Goal: Information Seeking & Learning: Learn about a topic

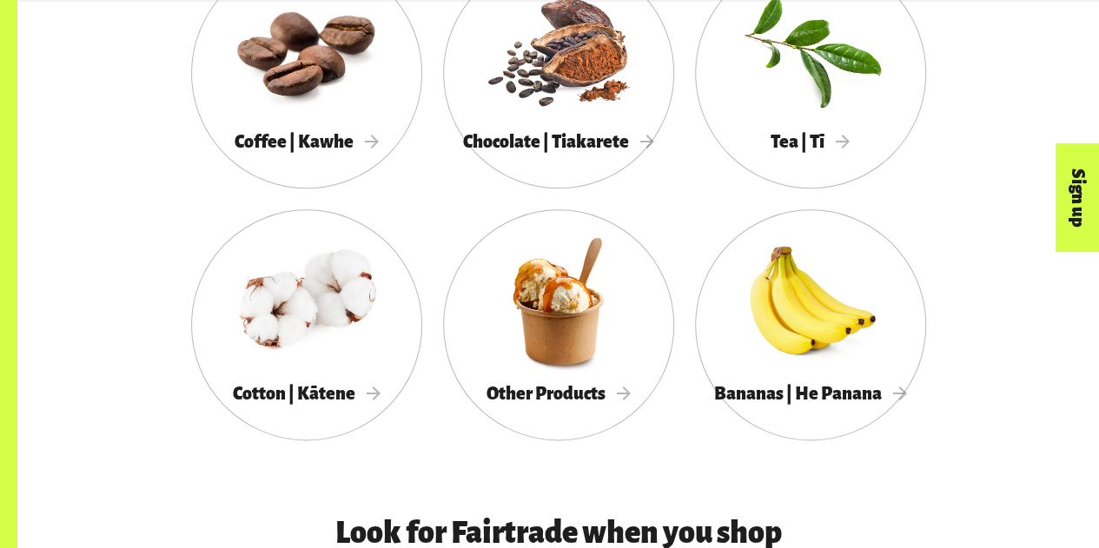
scroll to position [1017, 0]
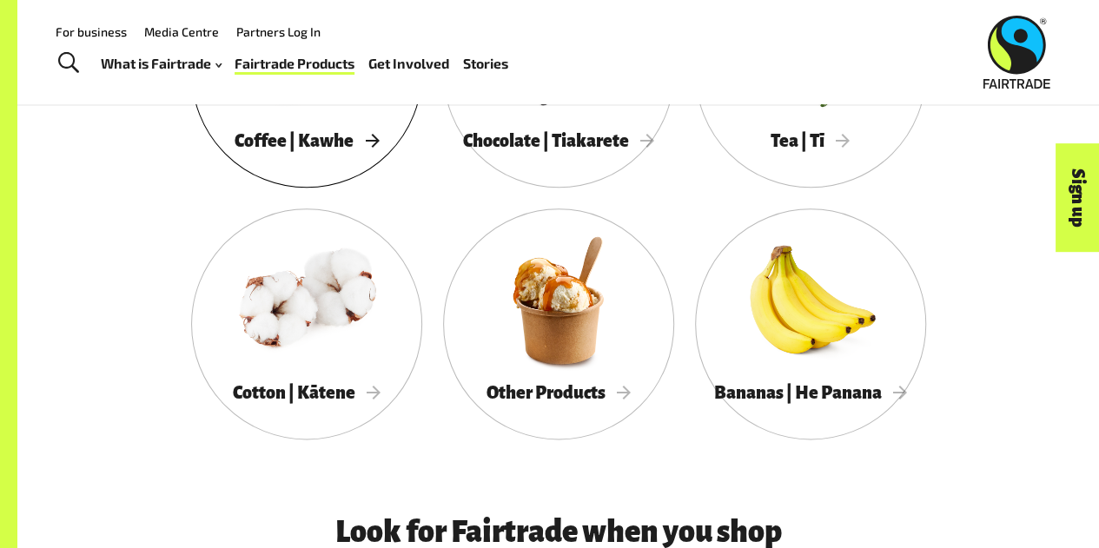
click at [308, 136] on span "Coffee | Kawhe" at bounding box center [307, 140] width 144 height 19
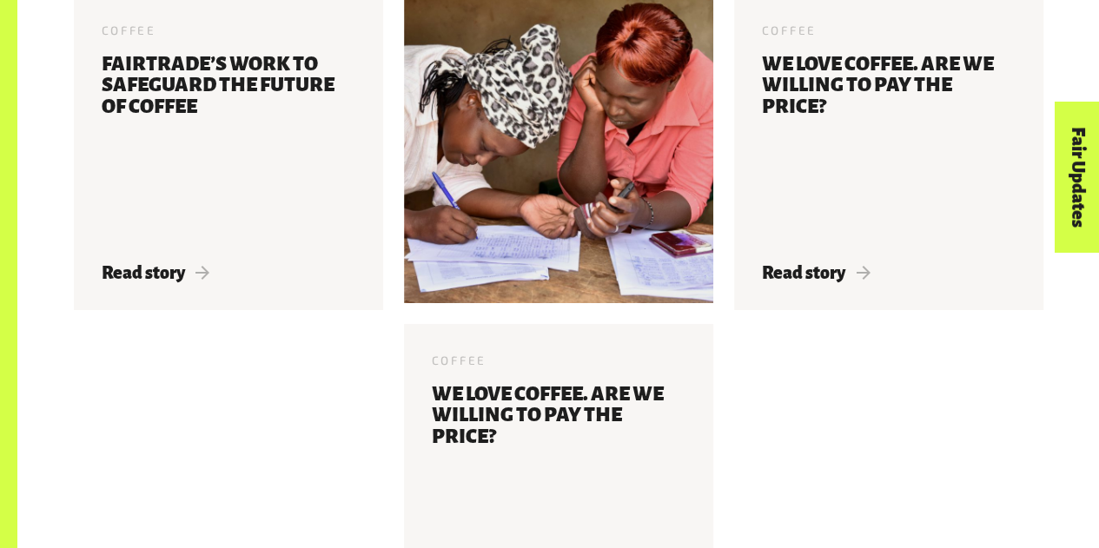
scroll to position [3271, 0]
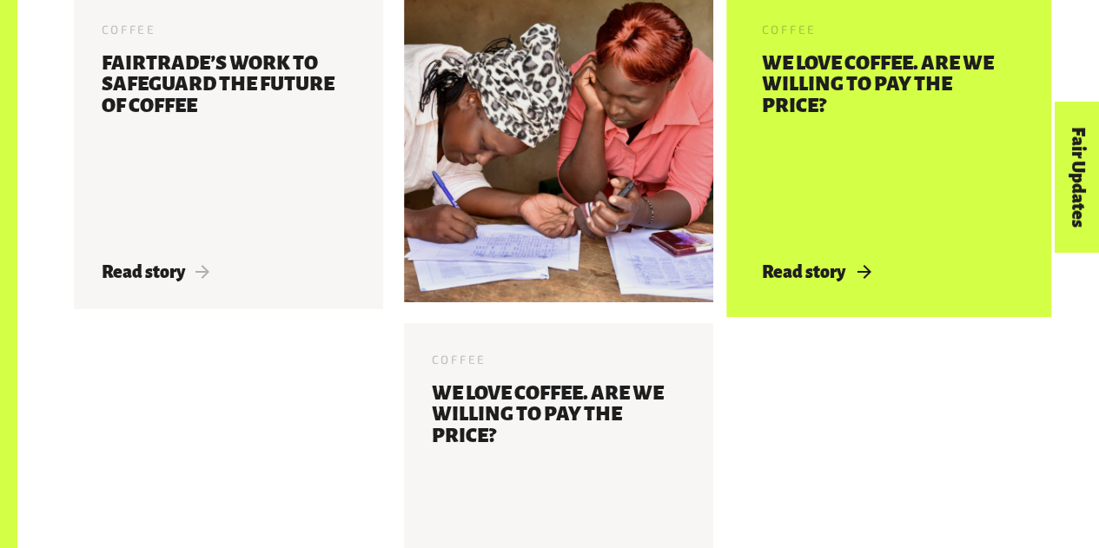
click at [850, 206] on h3 "We love coffee. Are we willing to pay the price?" at bounding box center [889, 147] width 254 height 189
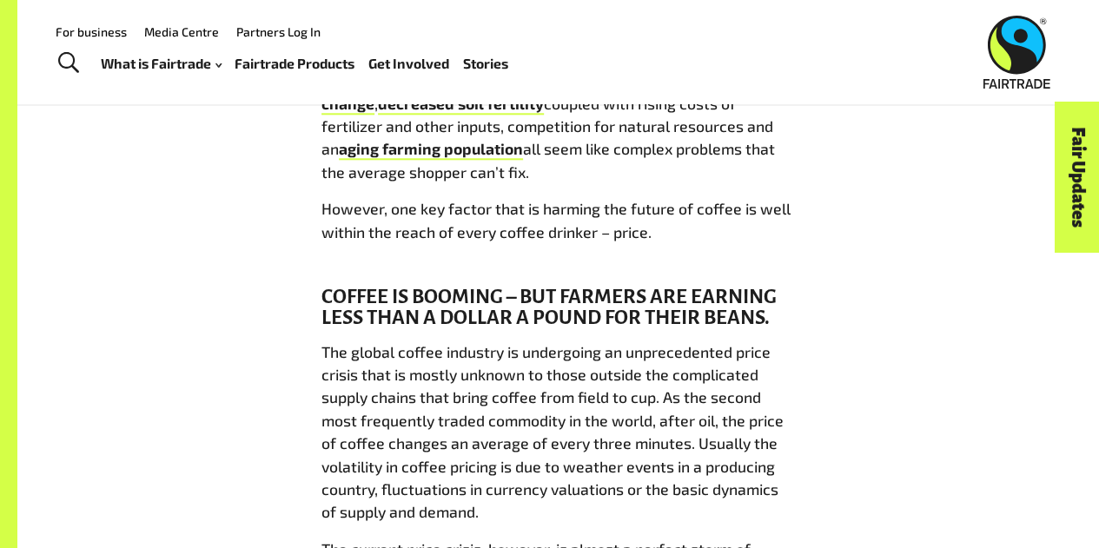
scroll to position [889, 0]
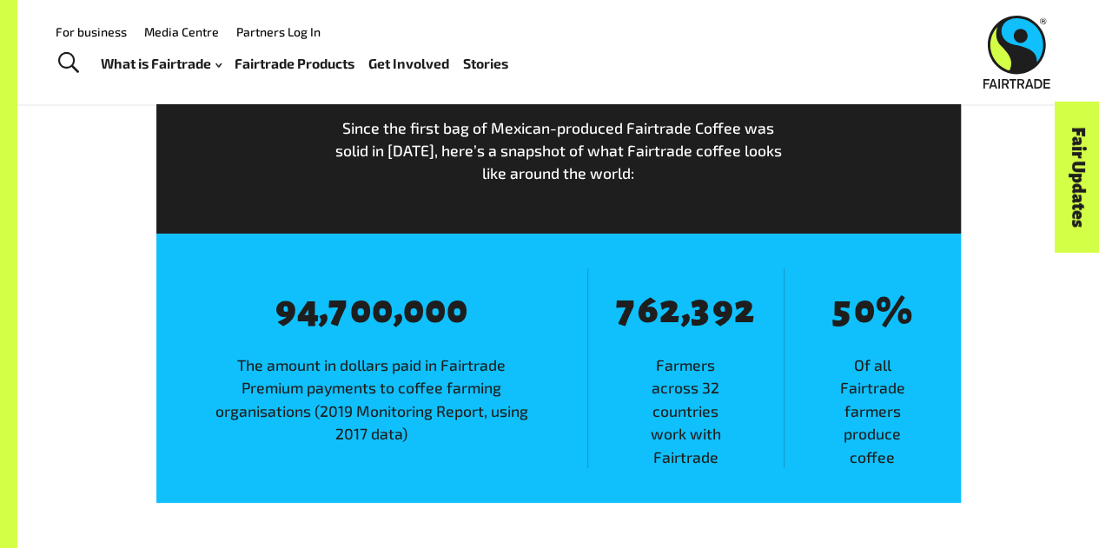
scroll to position [3206, 0]
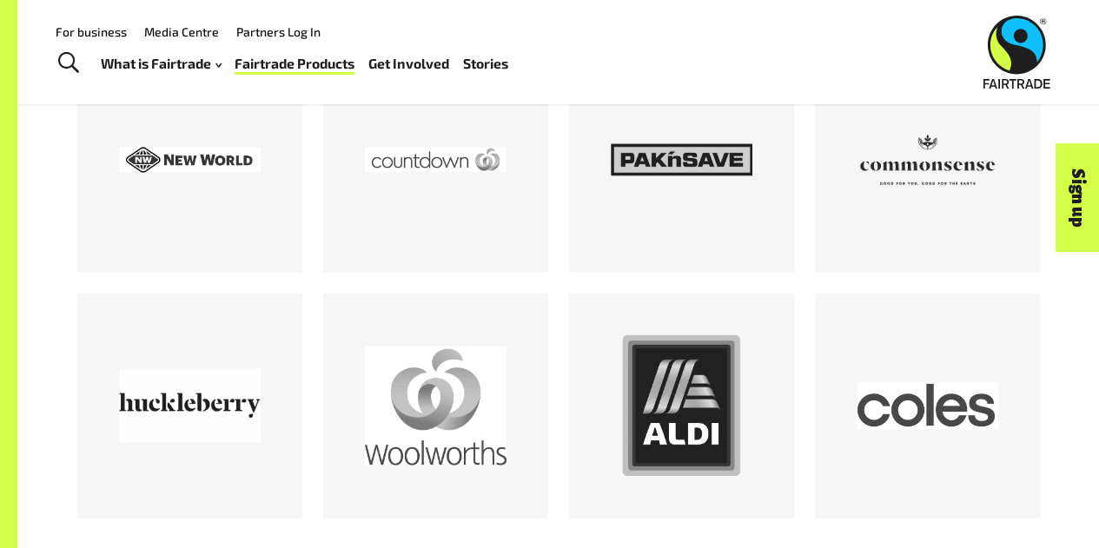
scroll to position [1536, 0]
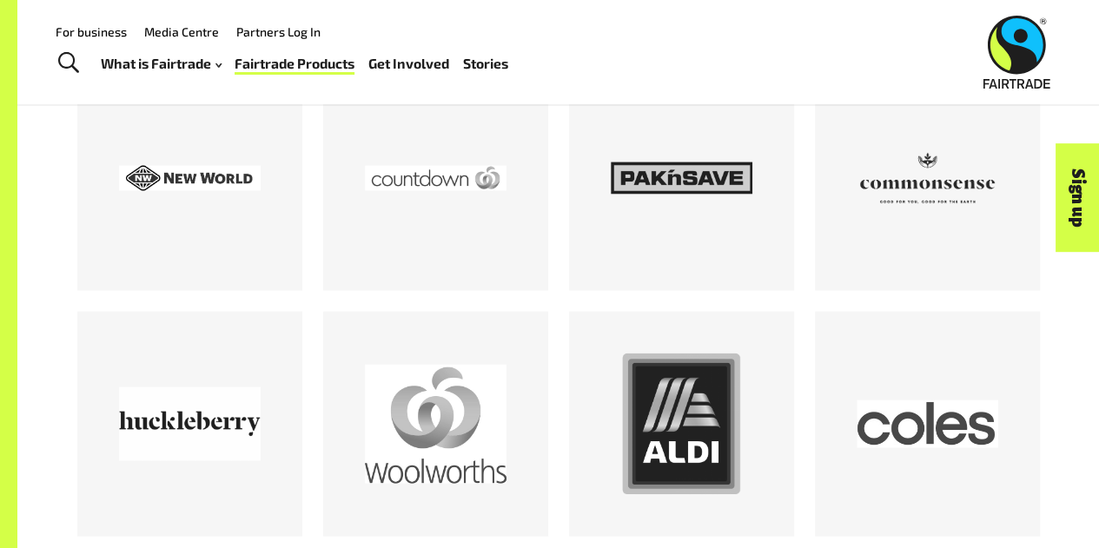
click at [43, 357] on div "Look for Fairtrade when you shop" at bounding box center [558, 276] width 1082 height 559
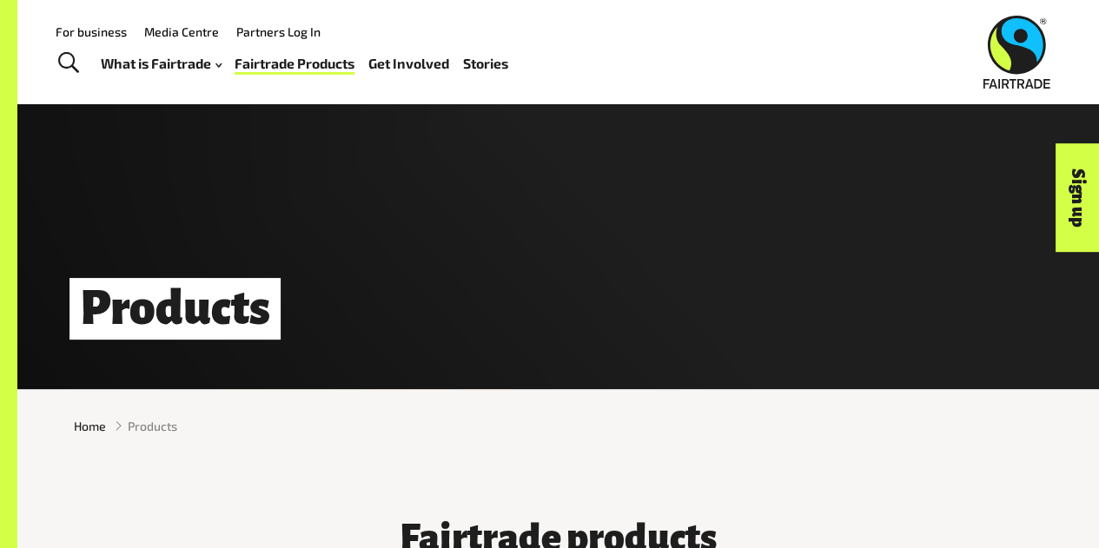
scroll to position [27, 0]
